Goal: Navigation & Orientation: Find specific page/section

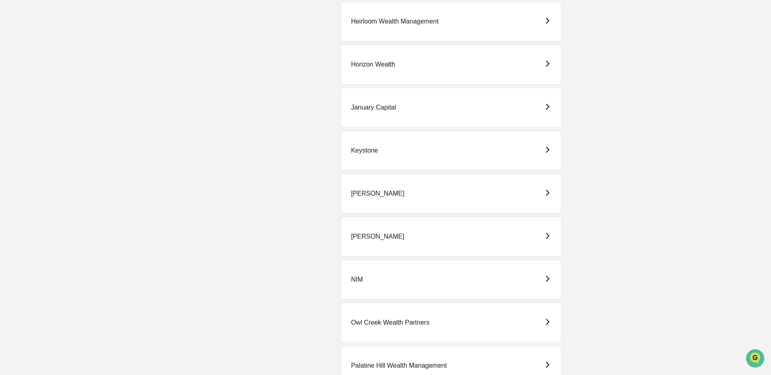
scroll to position [973, 0]
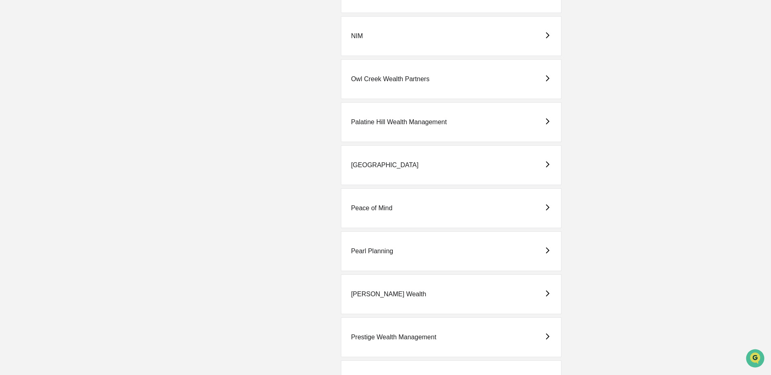
click at [390, 254] on div "Pearl Planning" at bounding box center [372, 250] width 42 height 7
click at [382, 210] on div "Capital A" at bounding box center [451, 207] width 221 height 40
